Goal: Task Accomplishment & Management: Complete application form

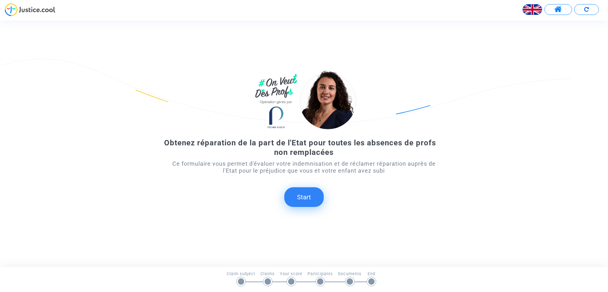
click at [298, 198] on button "Start" at bounding box center [303, 198] width 39 height 20
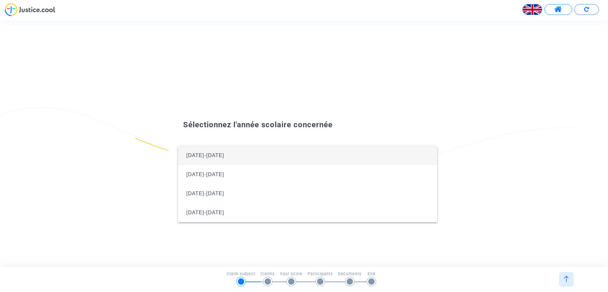
click at [202, 156] on span "[DATE]-[DATE]" at bounding box center [205, 155] width 38 height 5
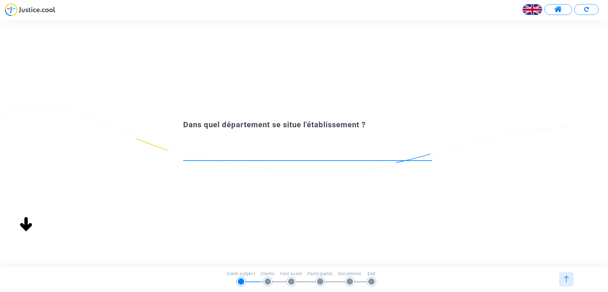
click at [229, 153] on input at bounding box center [307, 155] width 249 height 6
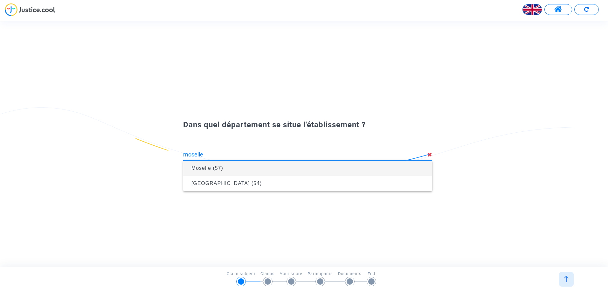
click at [210, 168] on span "Moselle (57)" at bounding box center [207, 168] width 32 height 5
type input "Moselle (57)"
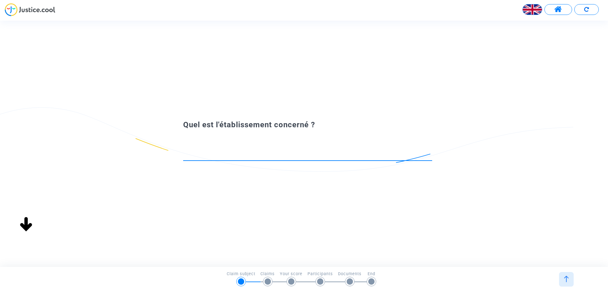
click at [227, 152] on input at bounding box center [307, 155] width 249 height 6
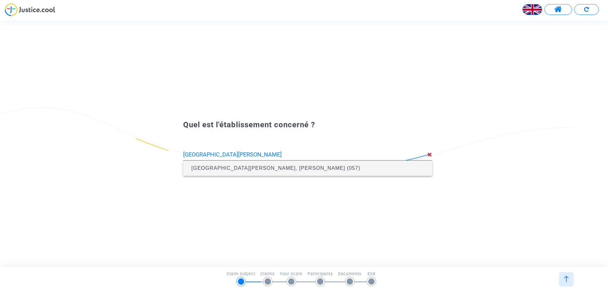
click at [246, 170] on span "[GEOGRAPHIC_DATA][PERSON_NAME], [PERSON_NAME] (057)" at bounding box center [275, 168] width 169 height 5
type input "[GEOGRAPHIC_DATA][PERSON_NAME], [PERSON_NAME] (057)"
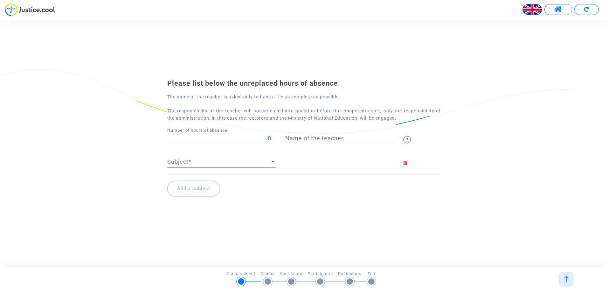
click at [301, 136] on input "Name of the teacher" at bounding box center [339, 138] width 108 height 6
type input "m"
type input "M"
type input "m"
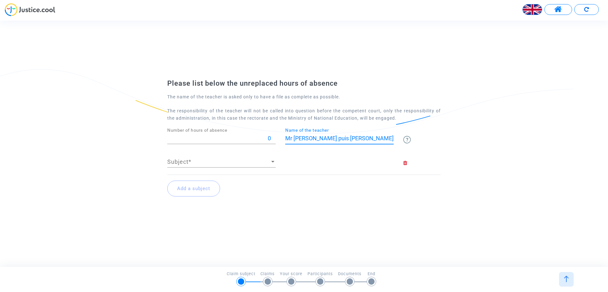
type input "Mr [PERSON_NAME] puis [PERSON_NAME]"
click at [274, 141] on input "-51" at bounding box center [221, 138] width 108 height 6
click at [272, 162] on div at bounding box center [272, 162] width 3 height 2
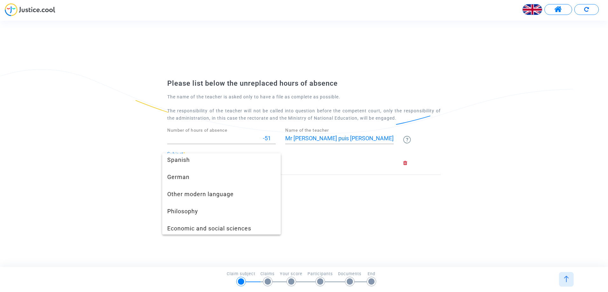
scroll to position [222, 0]
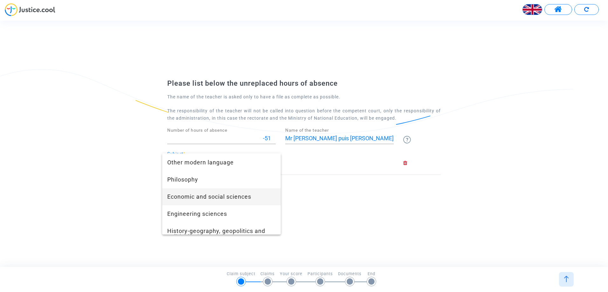
click at [201, 196] on span "Economic and social sciences" at bounding box center [221, 196] width 108 height 17
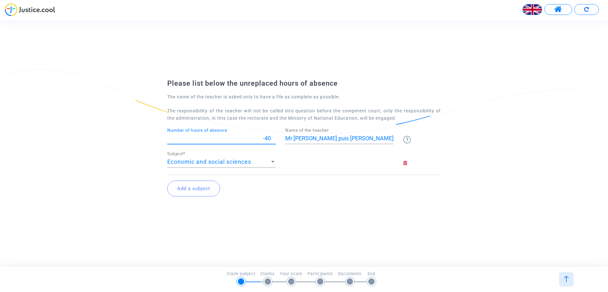
click at [272, 137] on input "-40" at bounding box center [221, 138] width 108 height 6
click at [275, 137] on input "-39" at bounding box center [221, 138] width 108 height 6
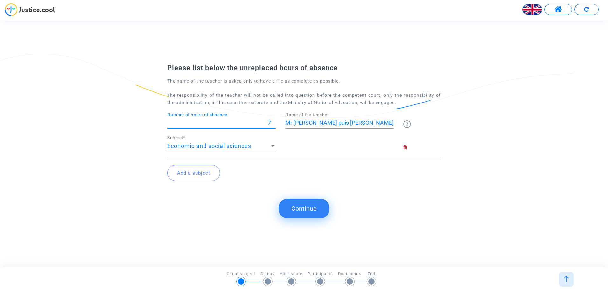
click at [273, 126] on input "7" at bounding box center [221, 123] width 108 height 6
click at [274, 122] on input "8" at bounding box center [221, 123] width 108 height 6
click at [274, 122] on input "9" at bounding box center [221, 123] width 108 height 6
click at [274, 122] on input "10" at bounding box center [221, 123] width 108 height 6
click at [274, 122] on input "11" at bounding box center [221, 123] width 108 height 6
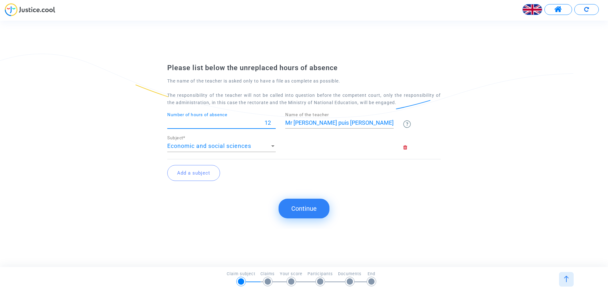
click at [274, 122] on input "12" at bounding box center [221, 123] width 108 height 6
click at [274, 122] on input "13" at bounding box center [221, 123] width 108 height 6
click at [274, 122] on input "14" at bounding box center [221, 123] width 108 height 6
click at [274, 122] on input "25" at bounding box center [221, 123] width 108 height 6
click at [274, 122] on input "26" at bounding box center [221, 123] width 108 height 6
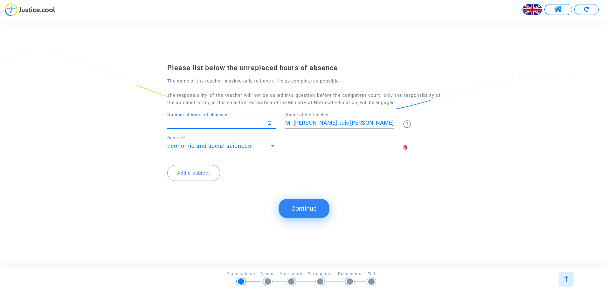
click at [274, 125] on input "2" at bounding box center [221, 123] width 108 height 6
click at [274, 125] on input "1" at bounding box center [221, 123] width 108 height 6
type input "0"
click at [274, 125] on input "0" at bounding box center [221, 123] width 108 height 6
